Goal: Task Accomplishment & Management: Manage account settings

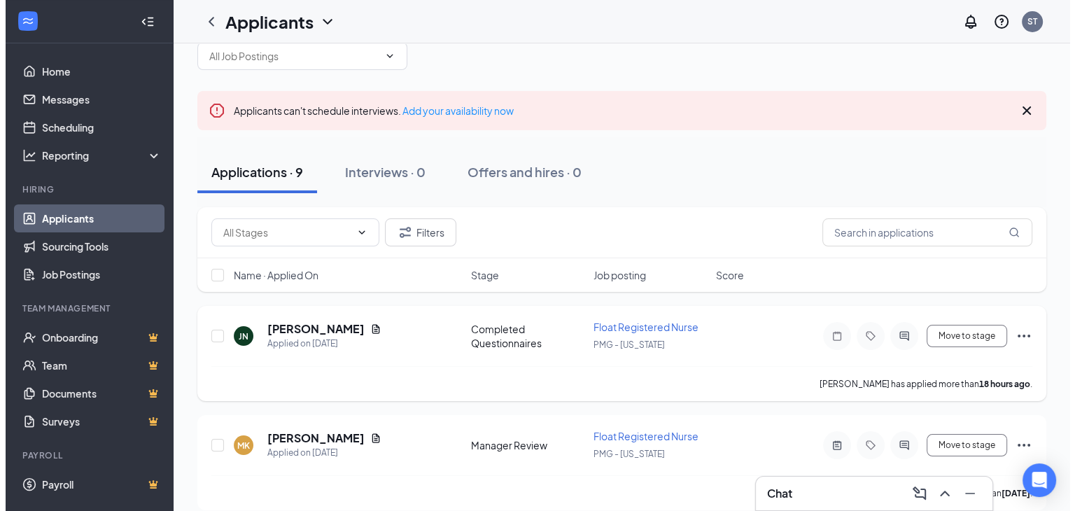
scroll to position [70, 0]
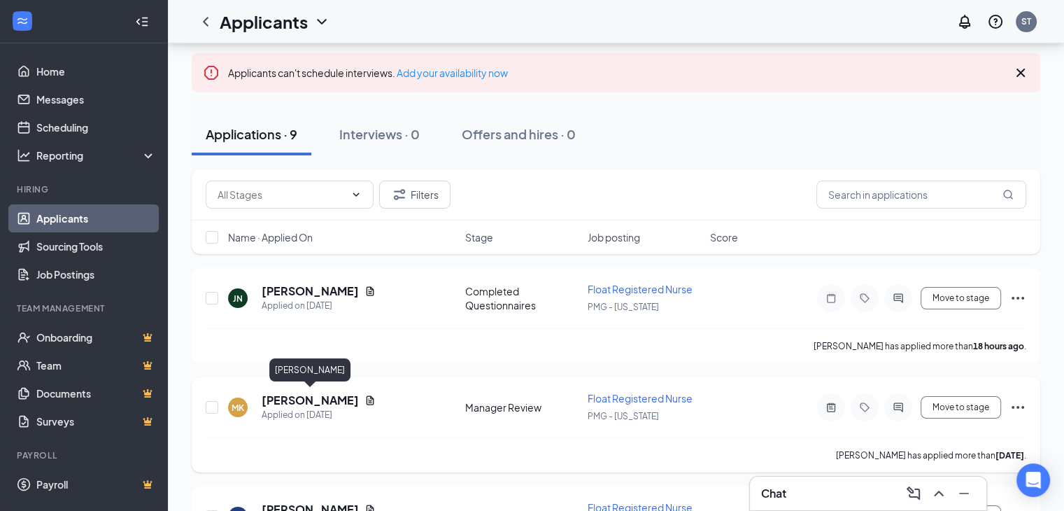
click at [339, 397] on h5 "[PERSON_NAME]" at bounding box center [310, 399] width 97 height 15
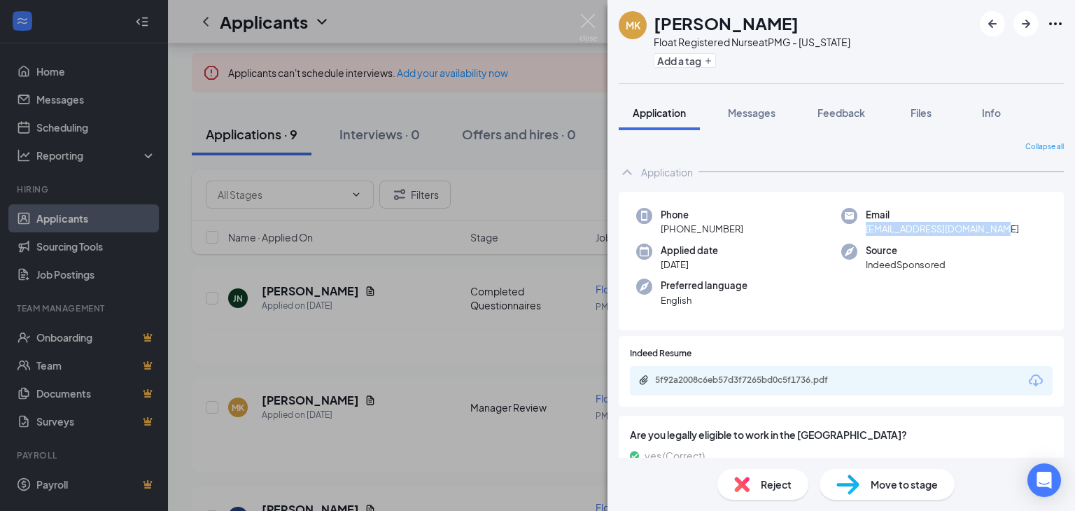
drag, startPoint x: 858, startPoint y: 232, endPoint x: 1003, endPoint y: 225, distance: 145.0
click at [1003, 225] on div "Email [EMAIL_ADDRESS][DOMAIN_NAME]" at bounding box center [943, 222] width 205 height 29
copy span "[EMAIL_ADDRESS][DOMAIN_NAME]"
click at [914, 118] on span "Files" at bounding box center [920, 112] width 21 height 13
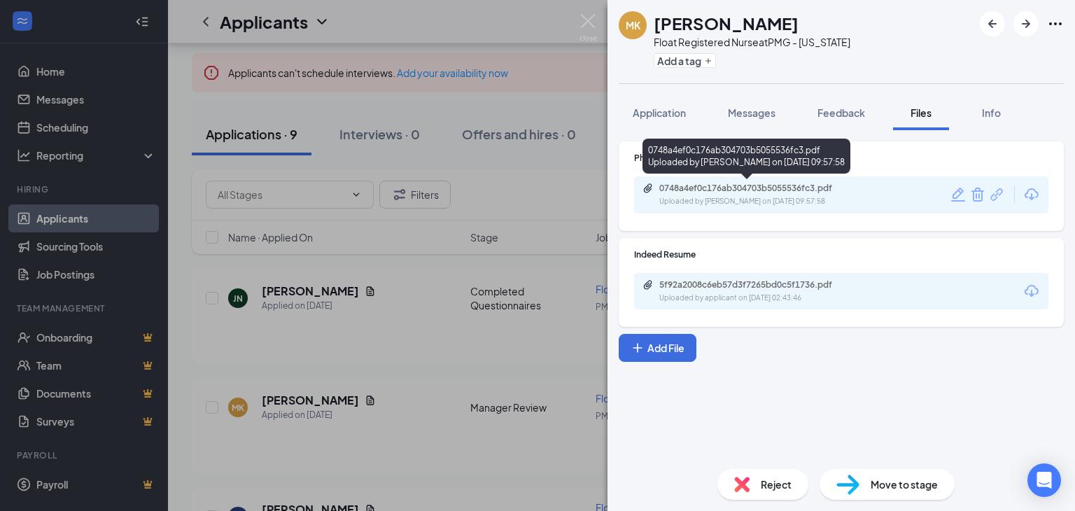
click at [730, 186] on div "0748a4ef0c176ab304703b5055536fc3.pdf" at bounding box center [757, 188] width 196 height 11
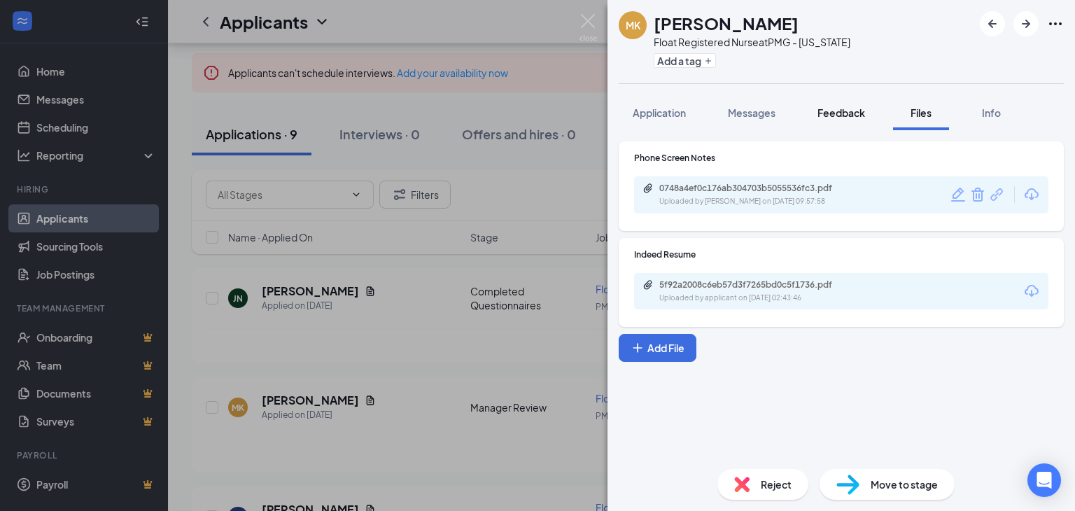
click at [836, 112] on span "Feedback" at bounding box center [841, 112] width 48 height 13
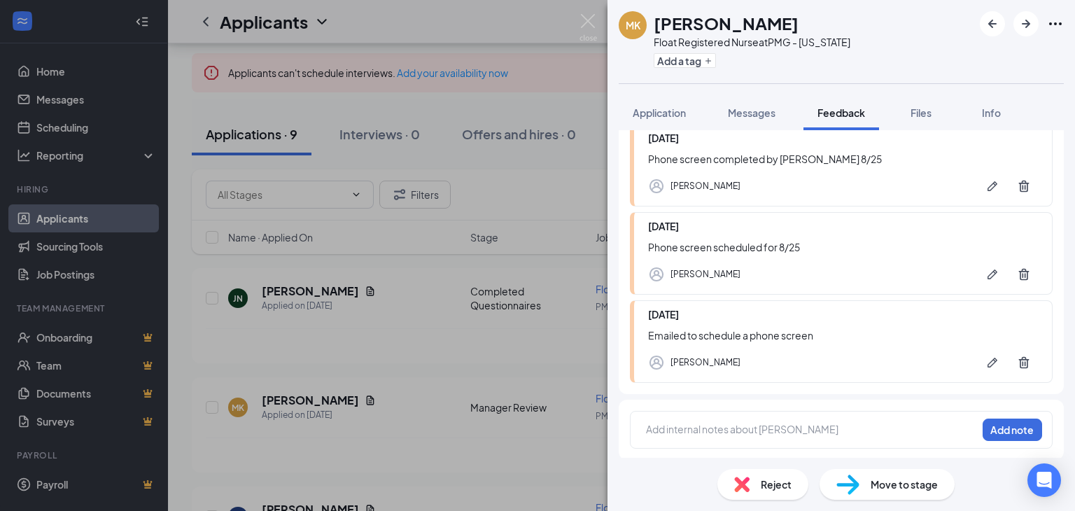
scroll to position [249, 0]
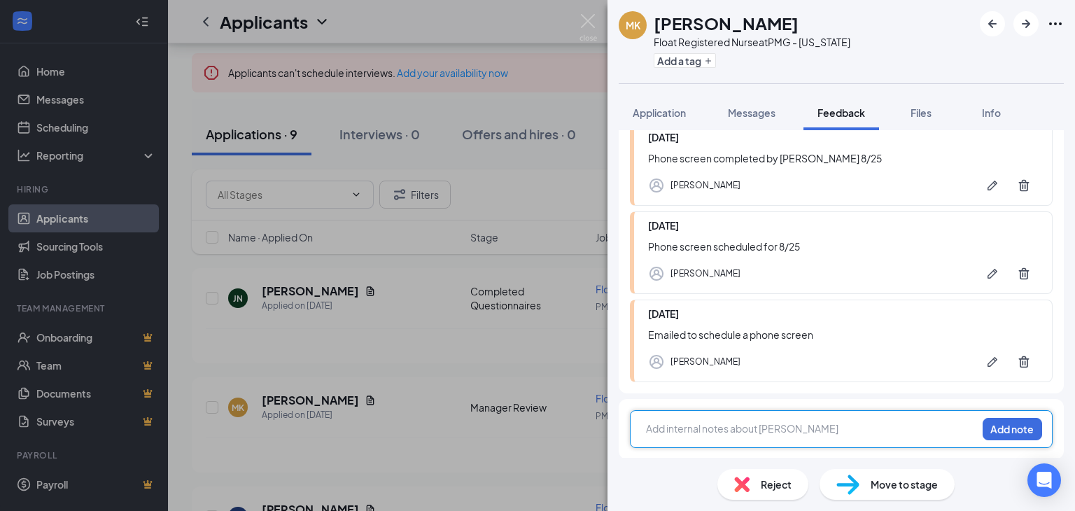
click at [739, 423] on div at bounding box center [810, 428] width 329 height 15
click at [993, 426] on button "Add note" at bounding box center [1011, 429] width 59 height 22
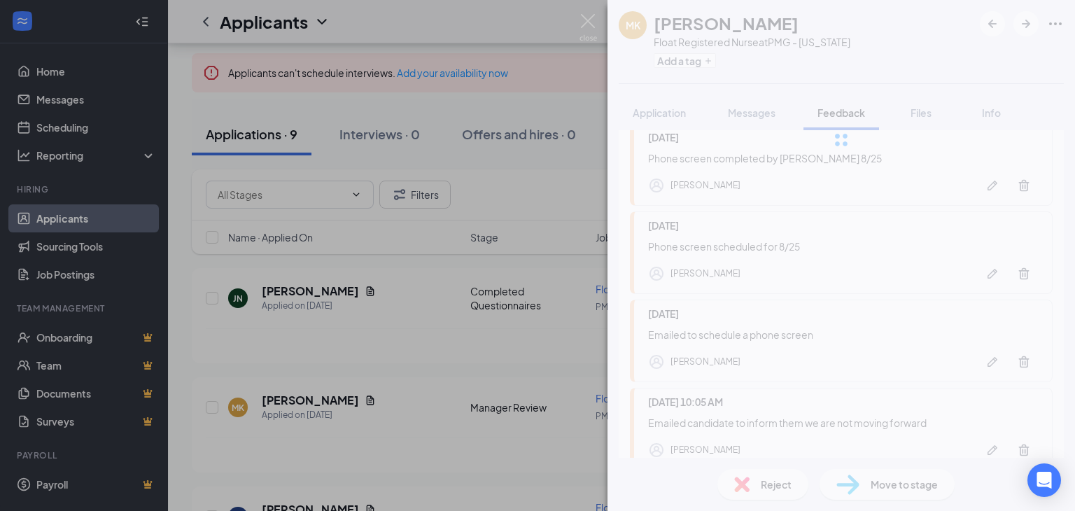
scroll to position [0, 0]
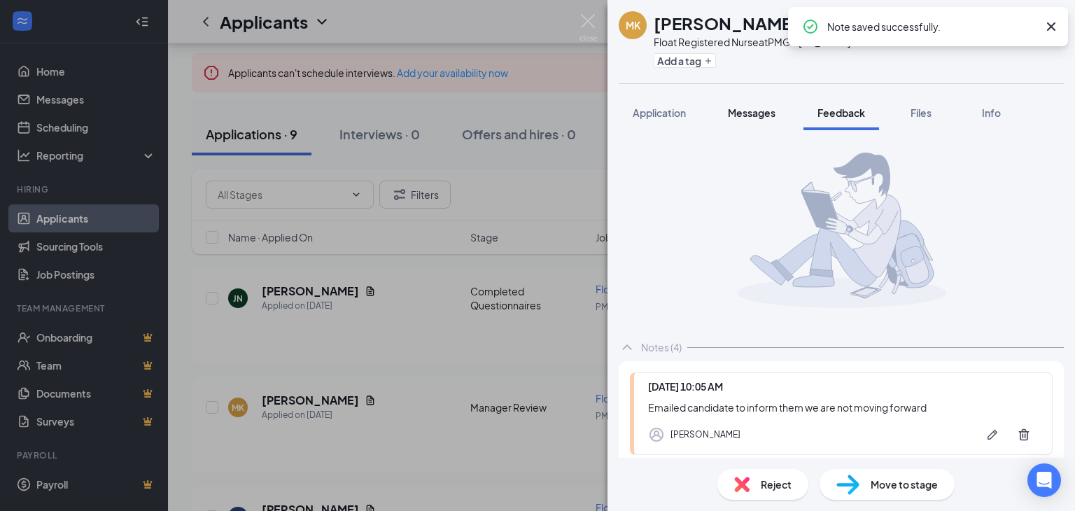
click at [750, 111] on span "Messages" at bounding box center [752, 112] width 48 height 13
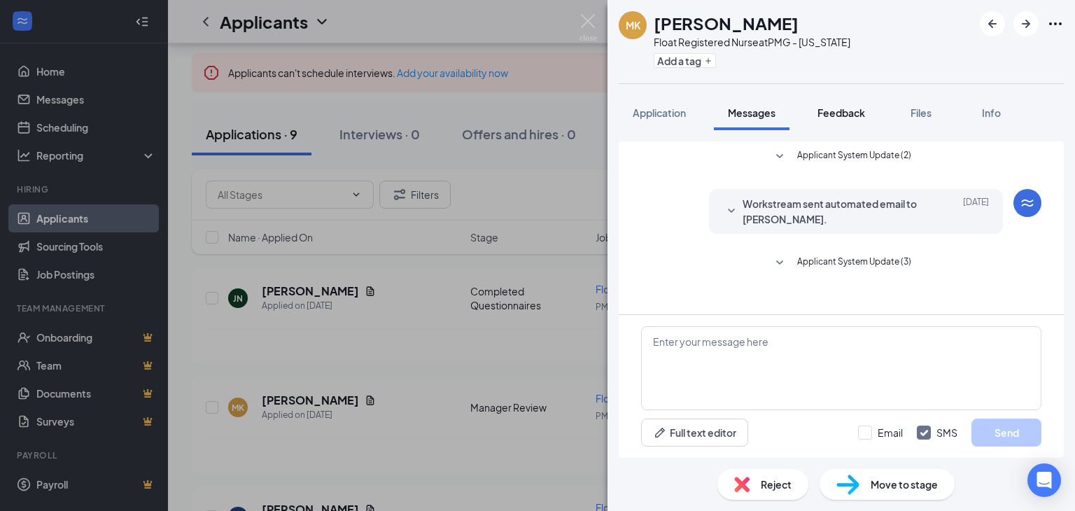
click at [838, 113] on span "Feedback" at bounding box center [841, 112] width 48 height 13
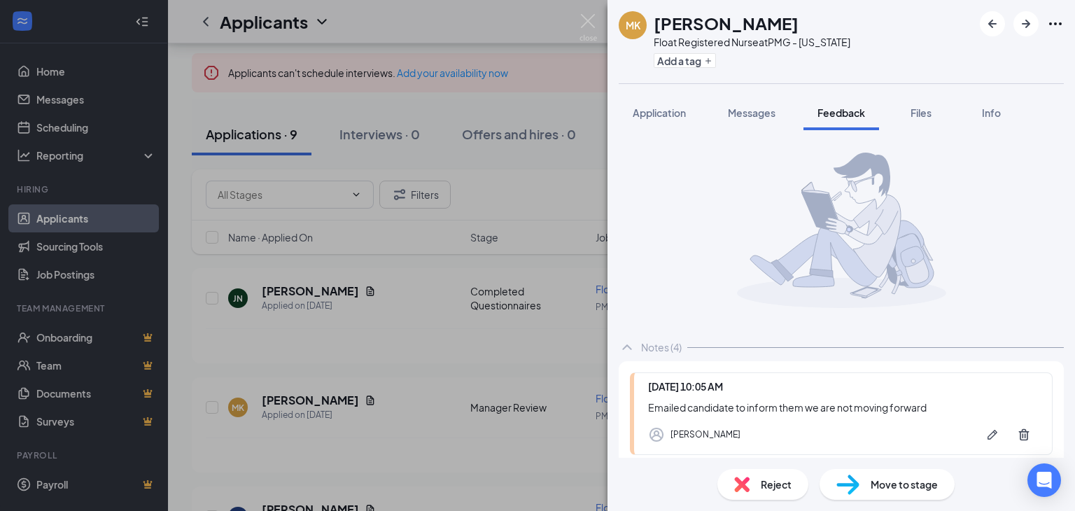
click at [770, 487] on span "Reject" at bounding box center [775, 483] width 31 height 15
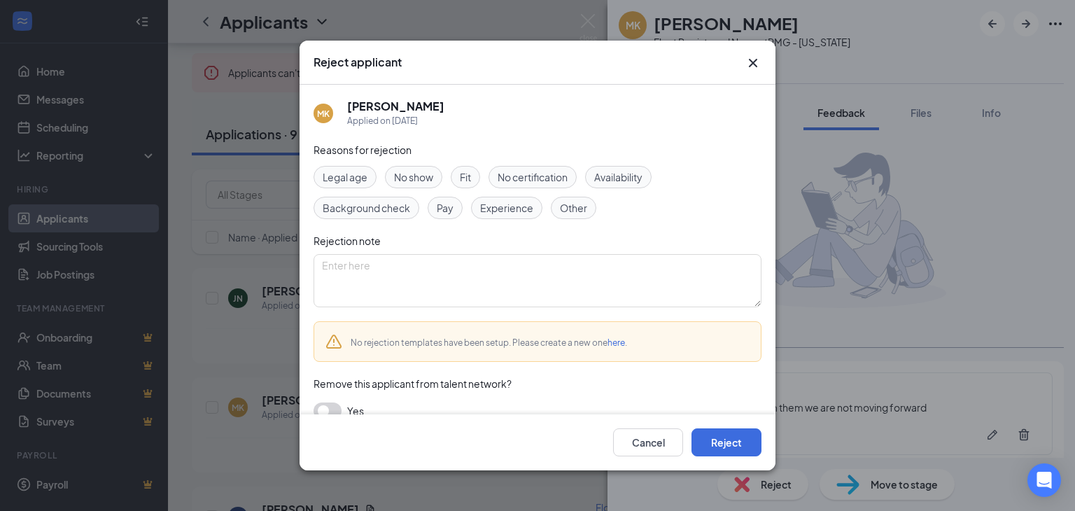
click at [518, 208] on span "Experience" at bounding box center [506, 207] width 53 height 15
click at [561, 208] on span "Other" at bounding box center [573, 207] width 27 height 15
click at [715, 441] on button "Reject" at bounding box center [726, 442] width 70 height 28
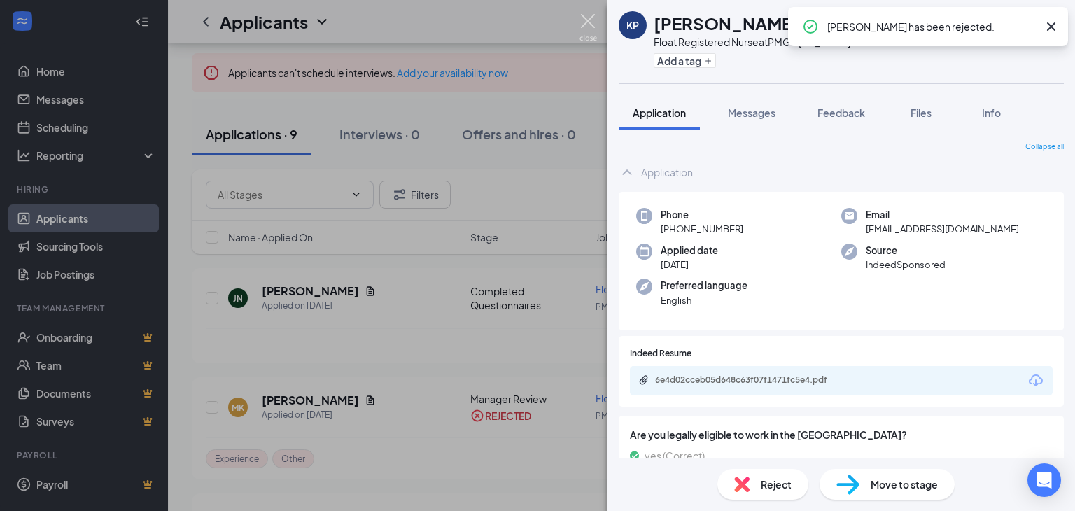
click at [588, 18] on img at bounding box center [587, 27] width 17 height 27
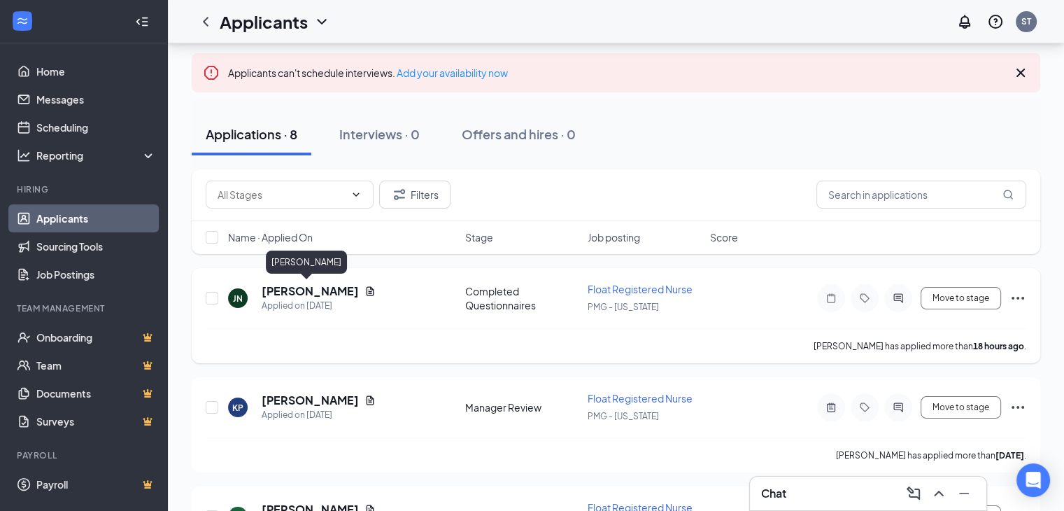
click at [285, 287] on h5 "[PERSON_NAME]" at bounding box center [310, 290] width 97 height 15
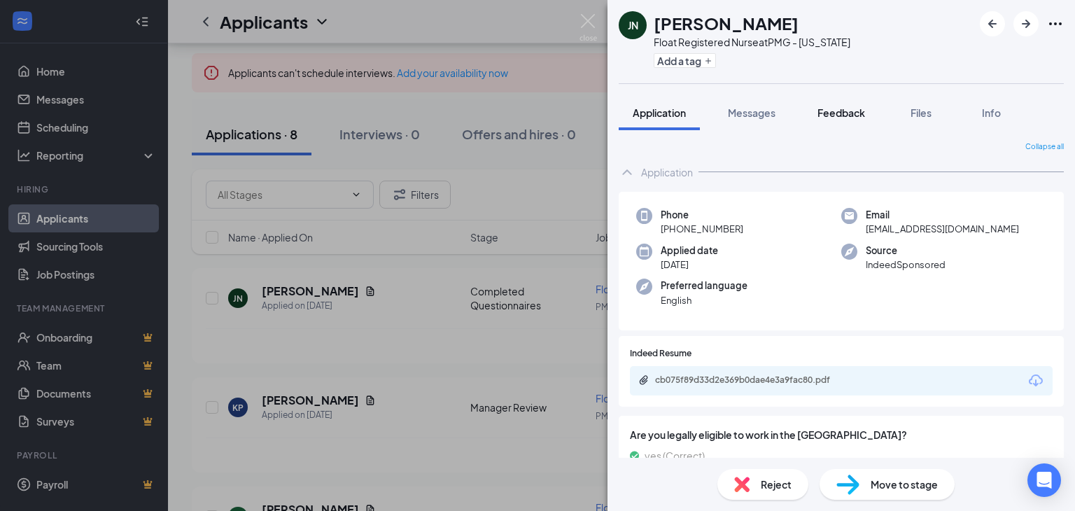
click at [853, 118] on span "Feedback" at bounding box center [841, 112] width 48 height 13
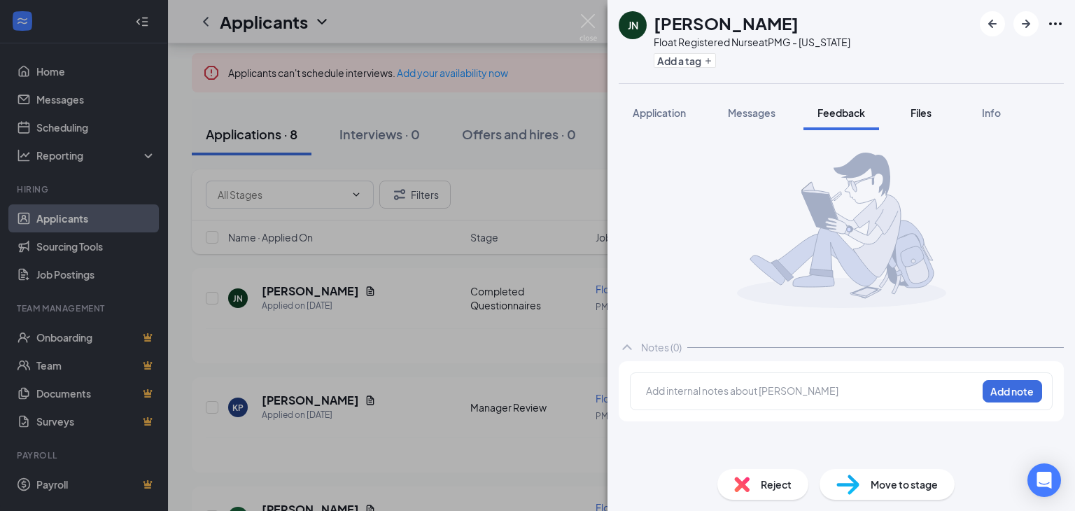
click at [915, 113] on span "Files" at bounding box center [920, 112] width 21 height 13
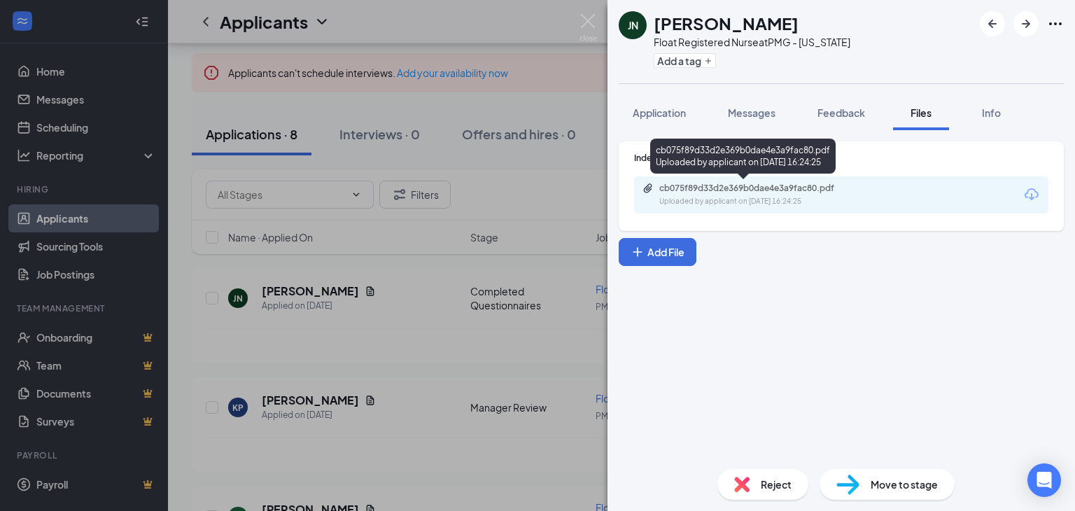
click at [726, 190] on div "cb075f89d33d2e369b0dae4e3a9fac80.pdf" at bounding box center [757, 188] width 196 height 11
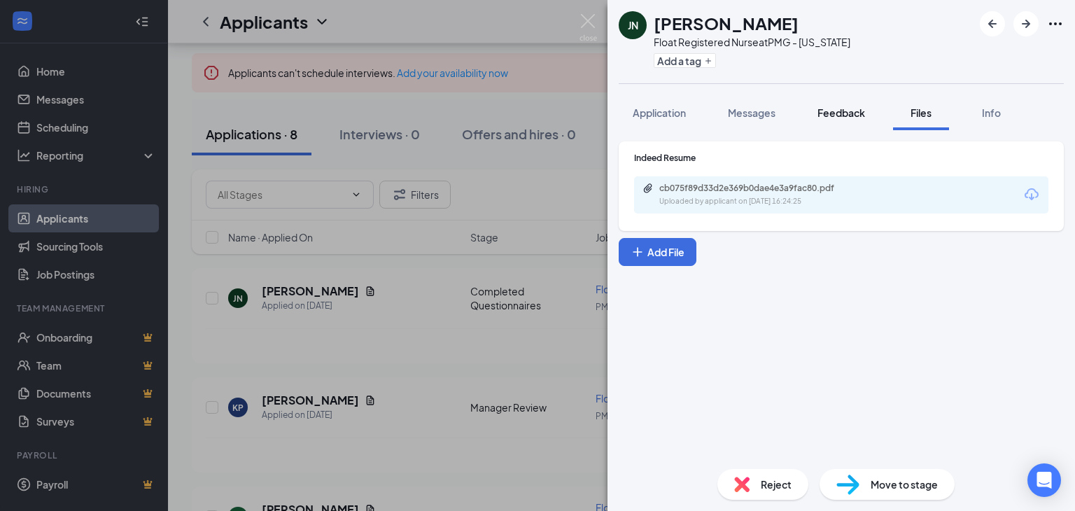
click at [834, 110] on span "Feedback" at bounding box center [841, 112] width 48 height 13
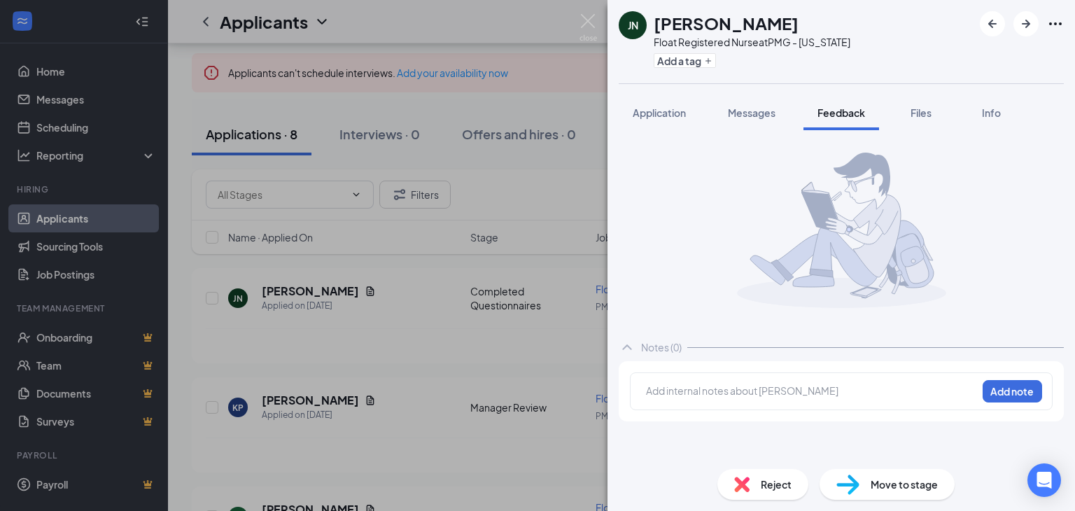
click at [713, 392] on div at bounding box center [810, 390] width 329 height 15
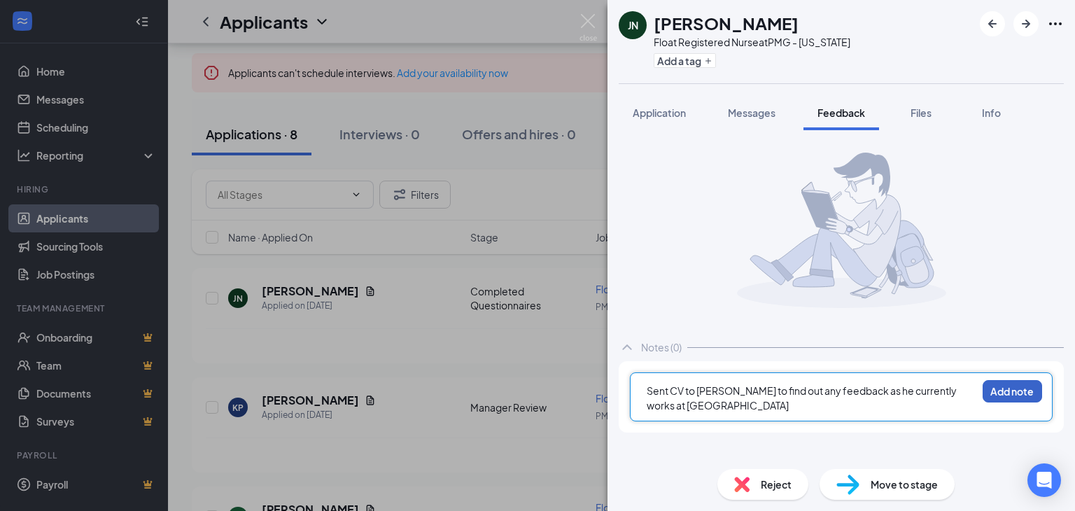
click at [1013, 387] on button "Add note" at bounding box center [1011, 391] width 59 height 22
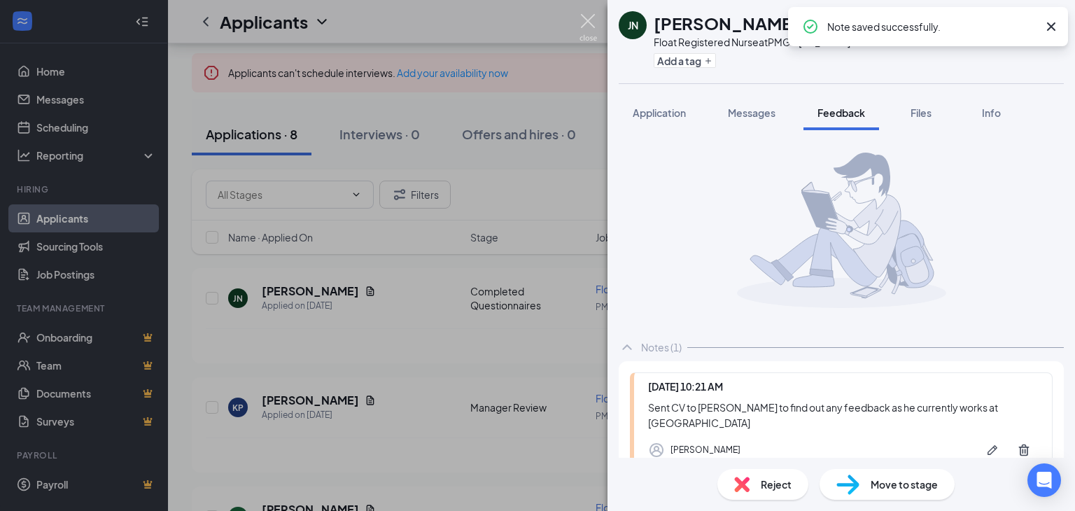
click at [585, 31] on img at bounding box center [587, 27] width 17 height 27
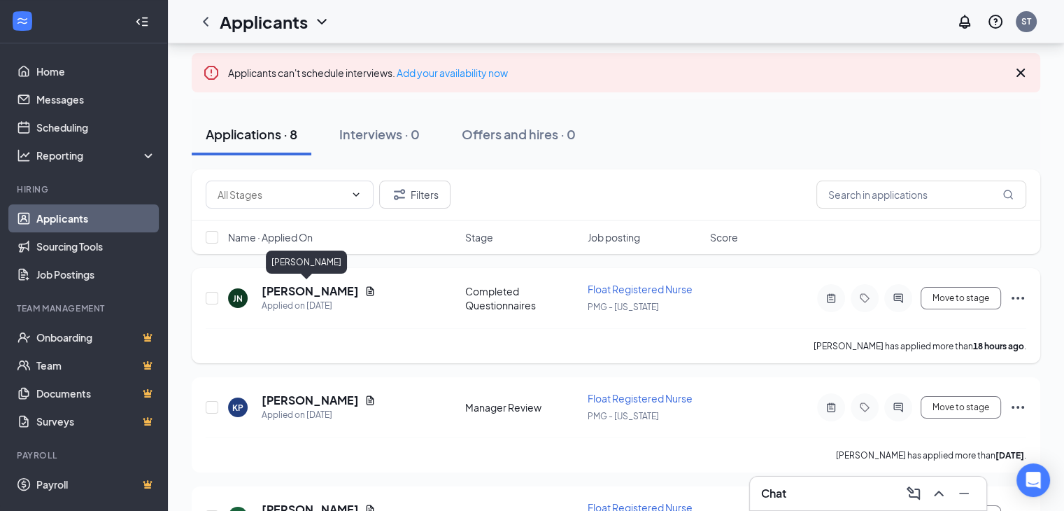
click at [316, 288] on h5 "[PERSON_NAME]" at bounding box center [310, 290] width 97 height 15
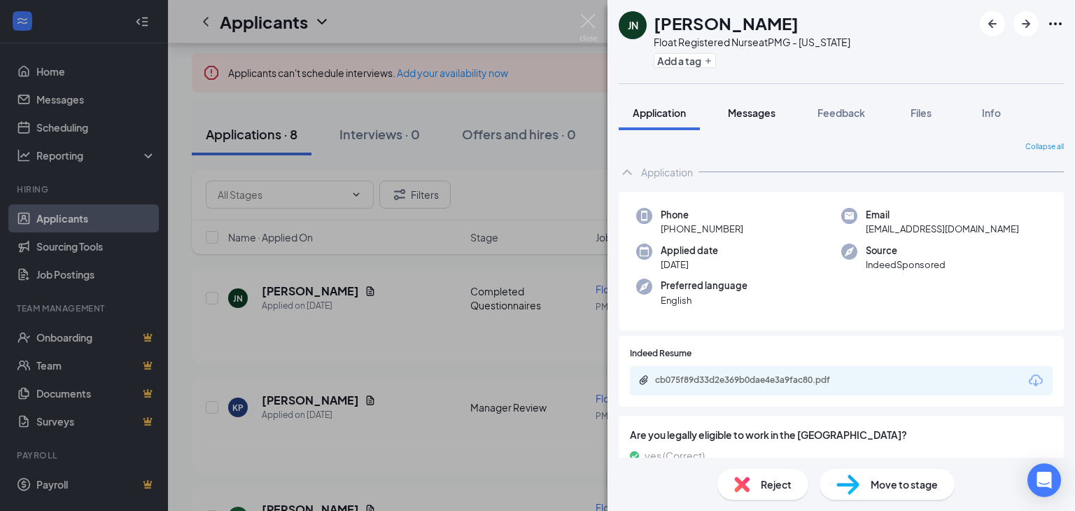
click at [758, 124] on button "Messages" at bounding box center [752, 112] width 76 height 35
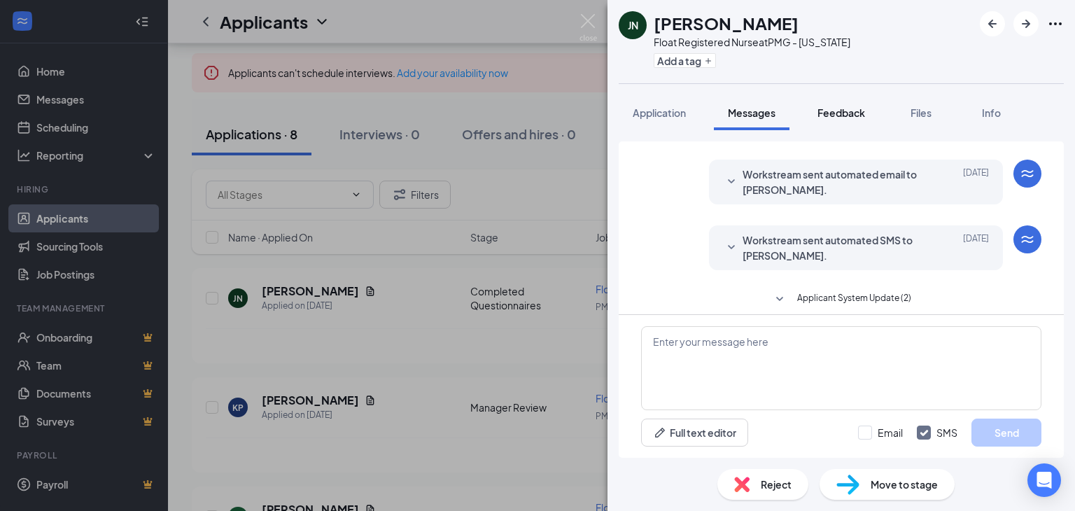
scroll to position [39, 0]
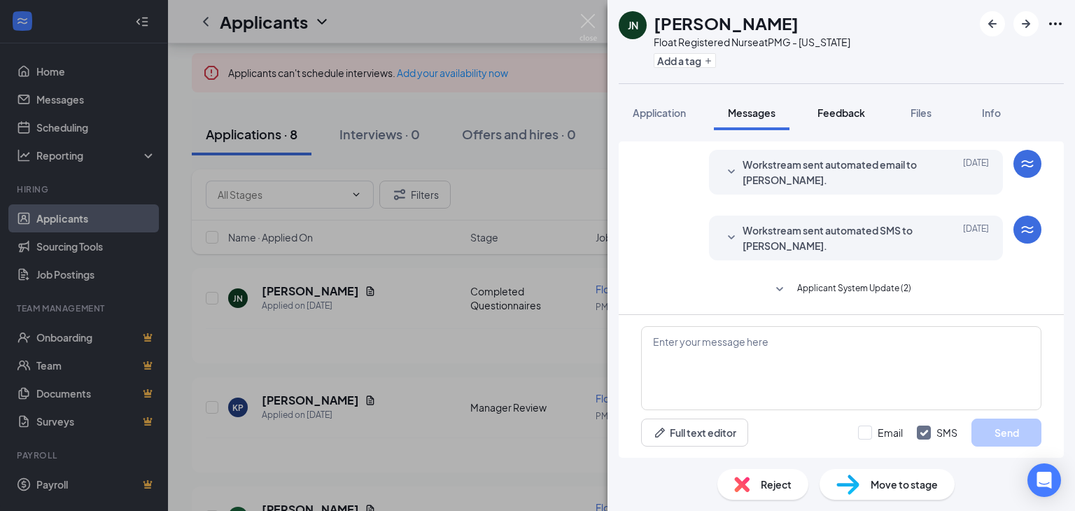
click at [844, 115] on span "Feedback" at bounding box center [841, 112] width 48 height 13
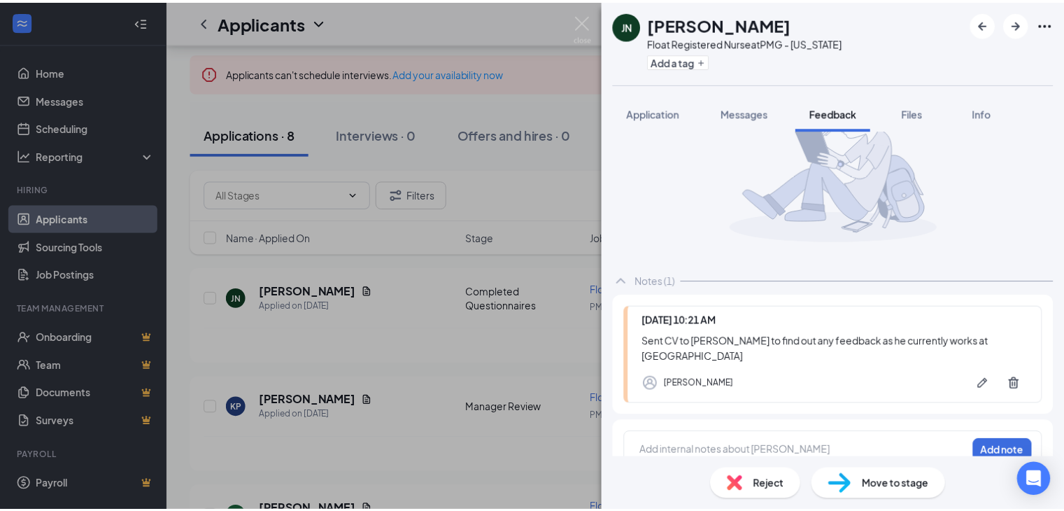
scroll to position [70, 0]
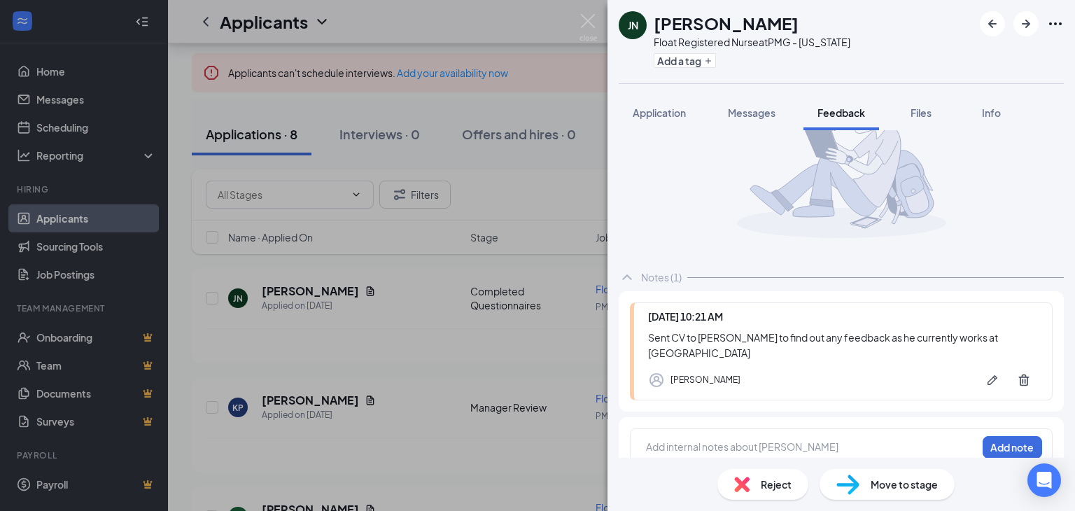
click at [70, 71] on div "JN [PERSON_NAME] Float Registered Nurse at PMG - [US_STATE] Add a tag Applicati…" at bounding box center [537, 255] width 1075 height 511
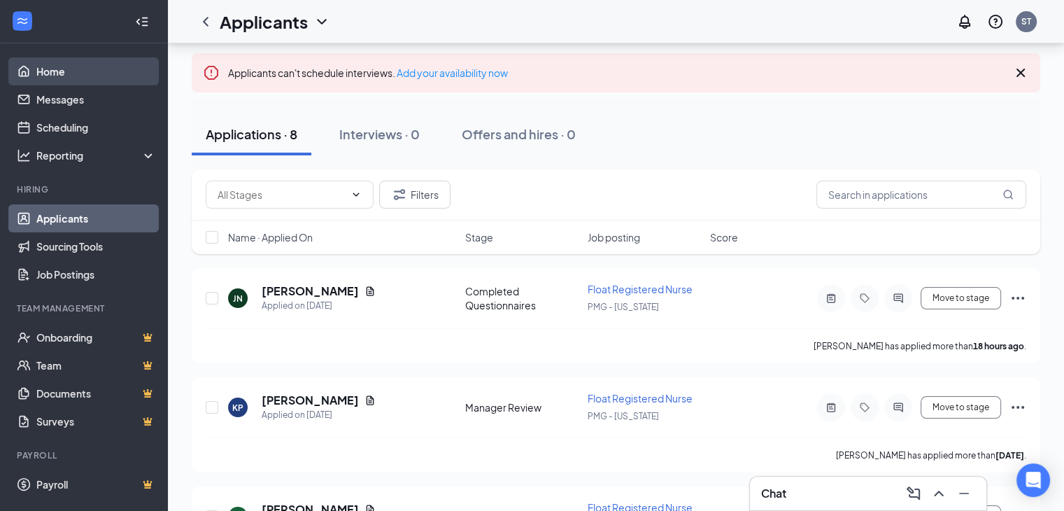
click at [92, 62] on link "Home" at bounding box center [96, 71] width 120 height 28
